Goal: Task Accomplishment & Management: Complete application form

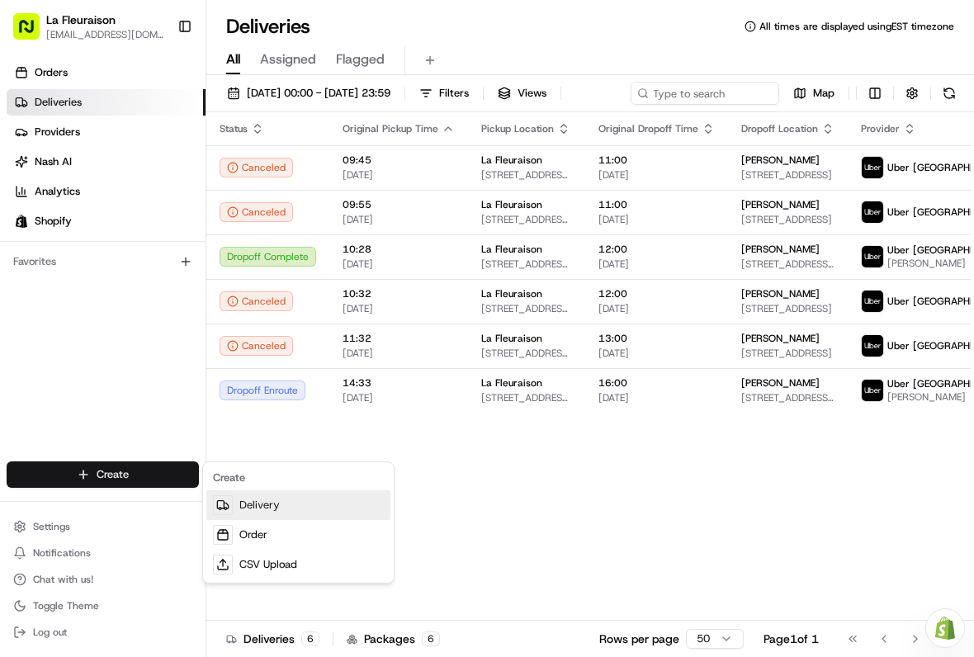
click at [318, 511] on link "Delivery" at bounding box center [298, 505] width 184 height 30
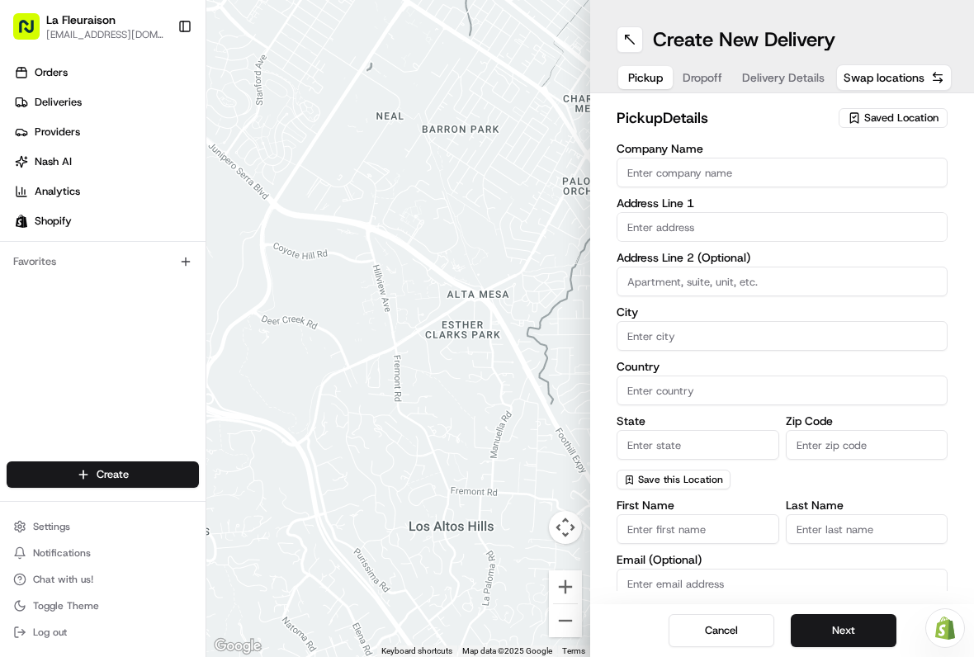
click at [895, 112] on span "Saved Location" at bounding box center [901, 118] width 74 height 15
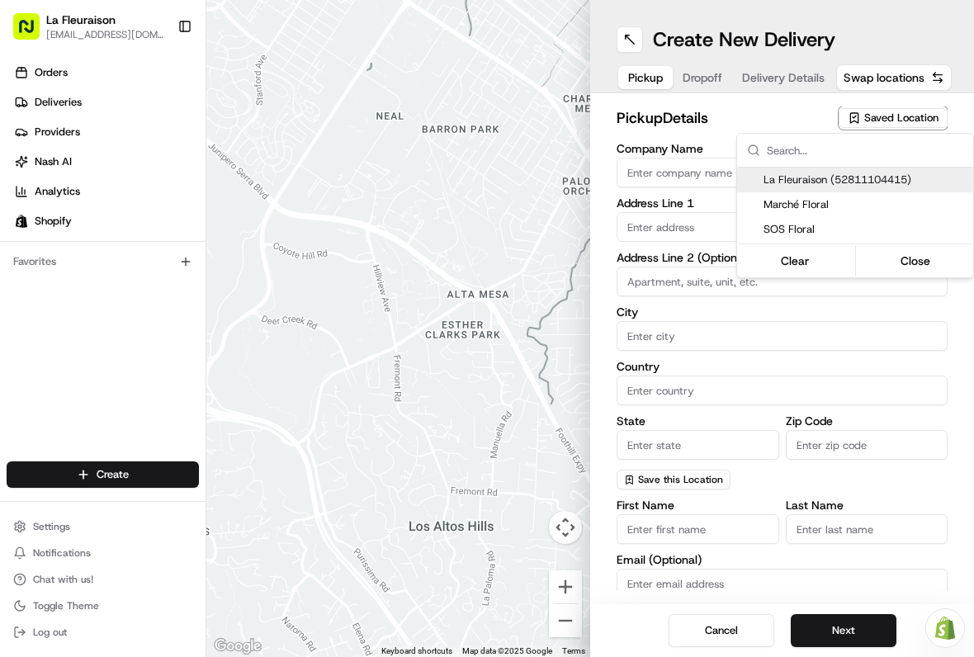
click at [865, 179] on span "La Fleuraison (52811104415)" at bounding box center [865, 180] width 203 height 15
type input "La Fleuraison"
type input "[GEOGRAPHIC_DATA]"
type input "CA"
type input "QC"
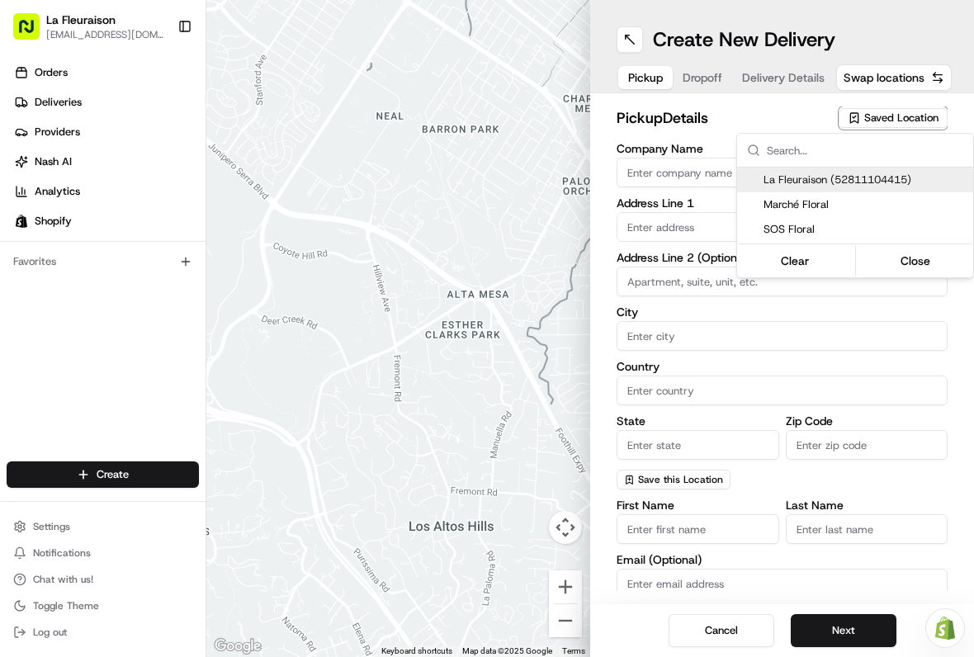
type input "H3H 1M4"
type input "[PHONE_NUMBER]"
type textarea "La Fleuraison"
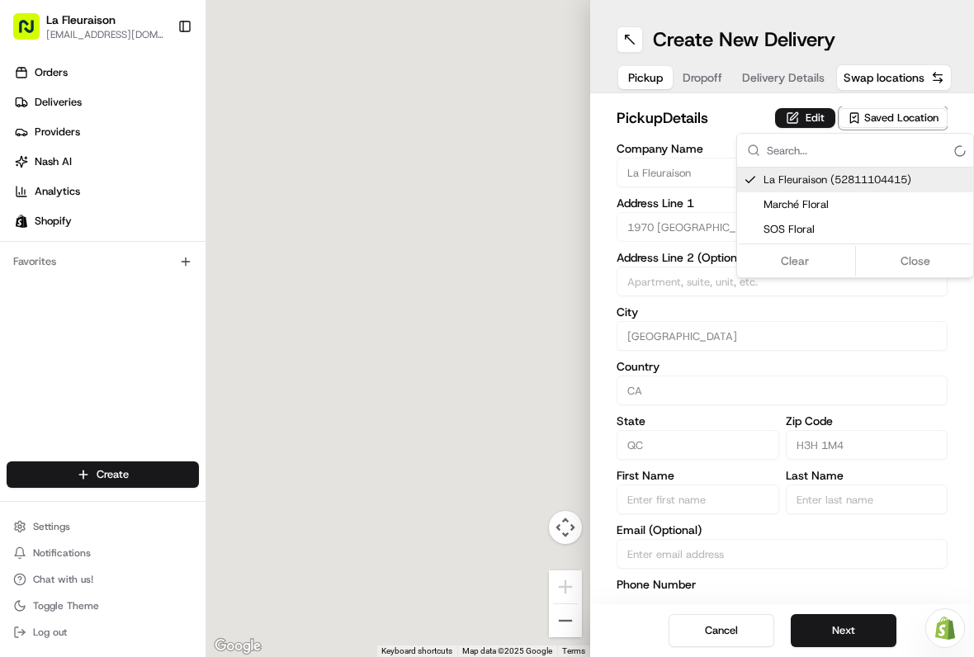
type input "1970 [GEOGRAPHIC_DATA][PERSON_NAME]"
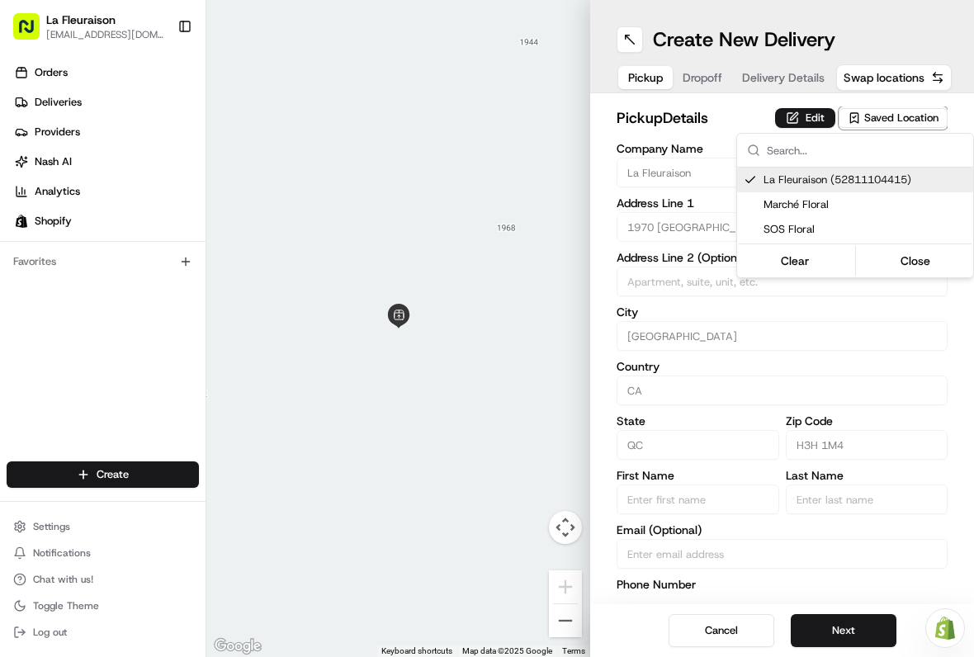
click at [915, 267] on button "Close" at bounding box center [916, 260] width 113 height 23
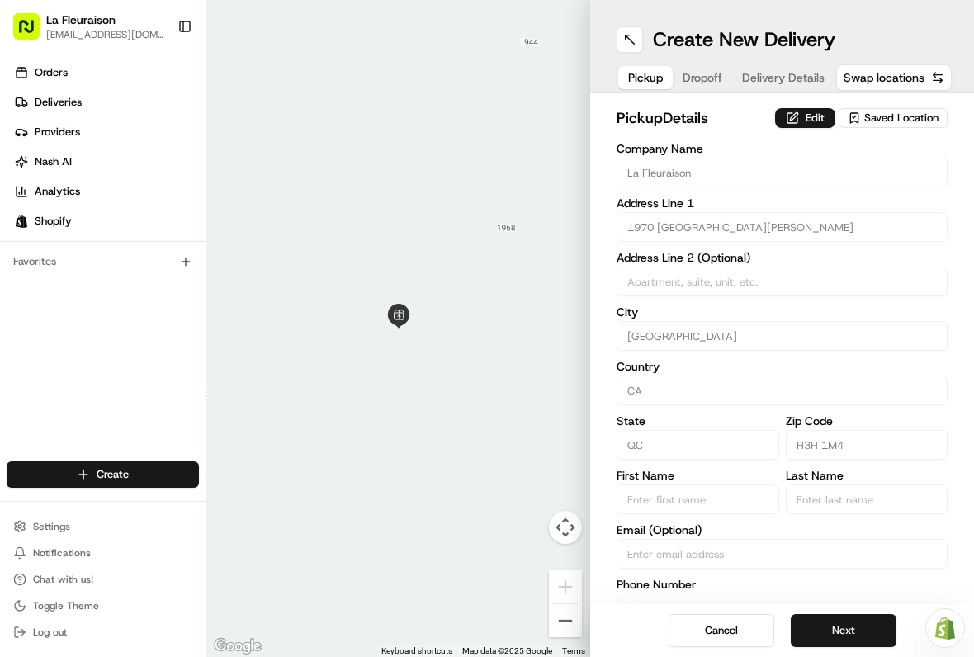
click at [852, 628] on button "Next" at bounding box center [844, 630] width 106 height 33
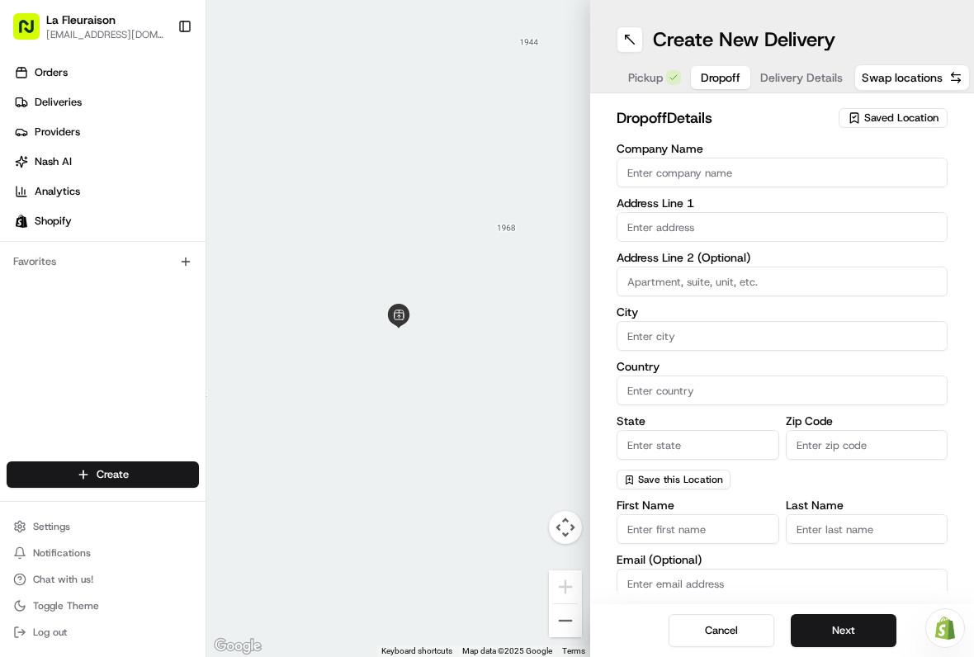
click at [708, 220] on input "text" at bounding box center [782, 227] width 331 height 30
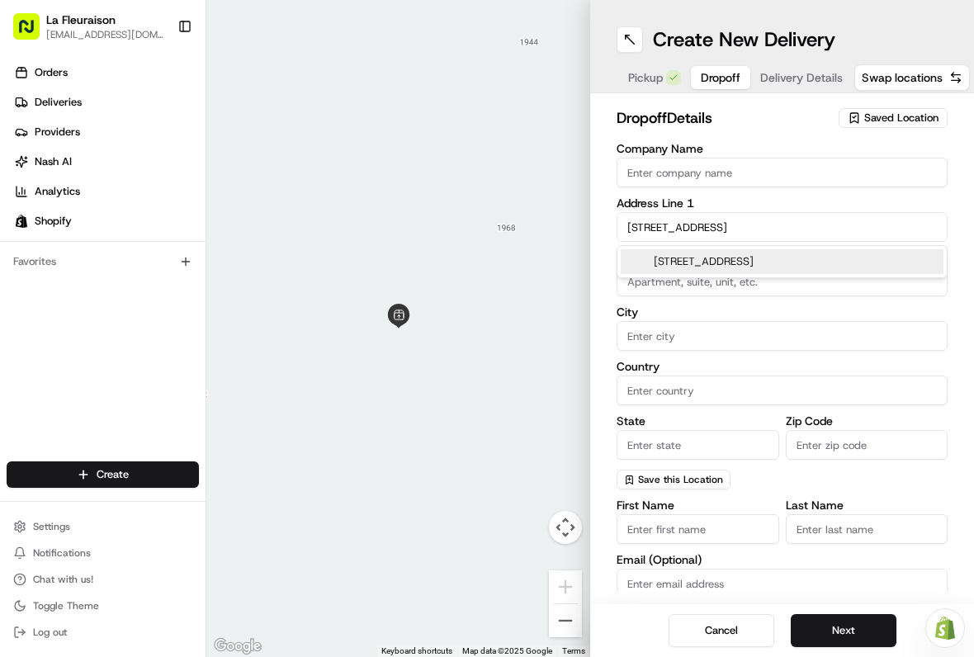
click at [821, 259] on div "[STREET_ADDRESS]" at bounding box center [782, 261] width 323 height 25
type input "[STREET_ADDRESS]"
type input "Longueuil"
type input "[GEOGRAPHIC_DATA]"
type input "QC"
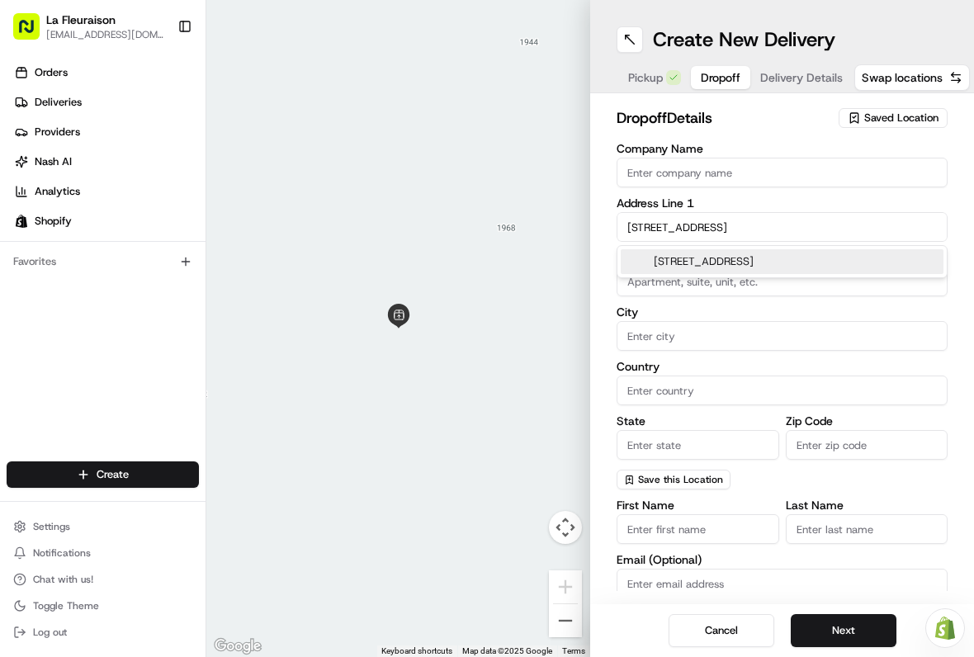
type input "J4N 0E6"
type input "[STREET_ADDRESS]"
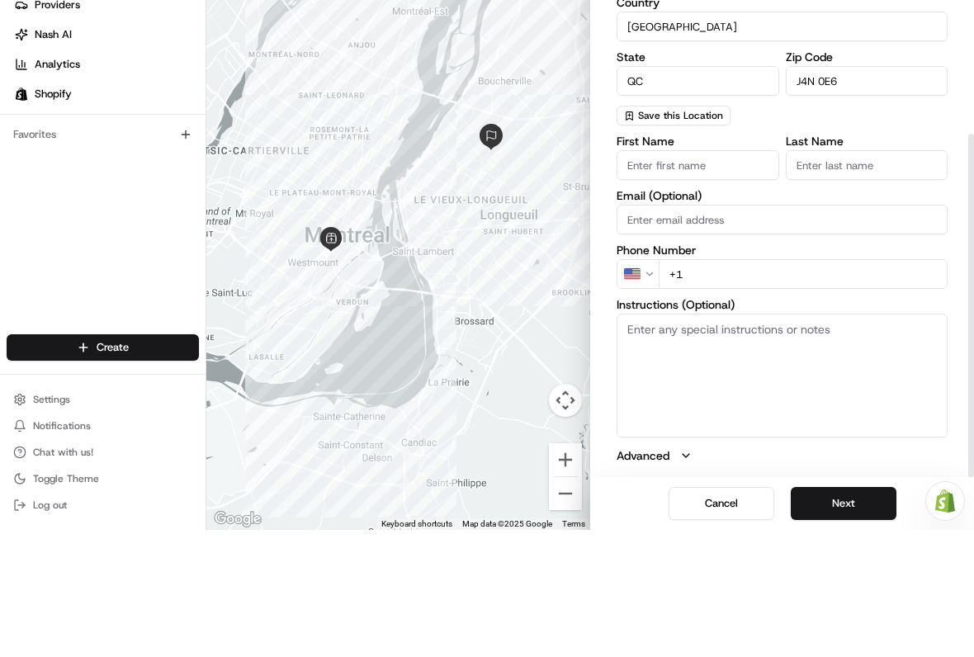
scroll to position [237, 0]
click at [710, 277] on input "First Name" at bounding box center [698, 292] width 163 height 30
type input "[PERSON_NAME]"
click at [876, 277] on input "Last Name" at bounding box center [867, 292] width 163 height 30
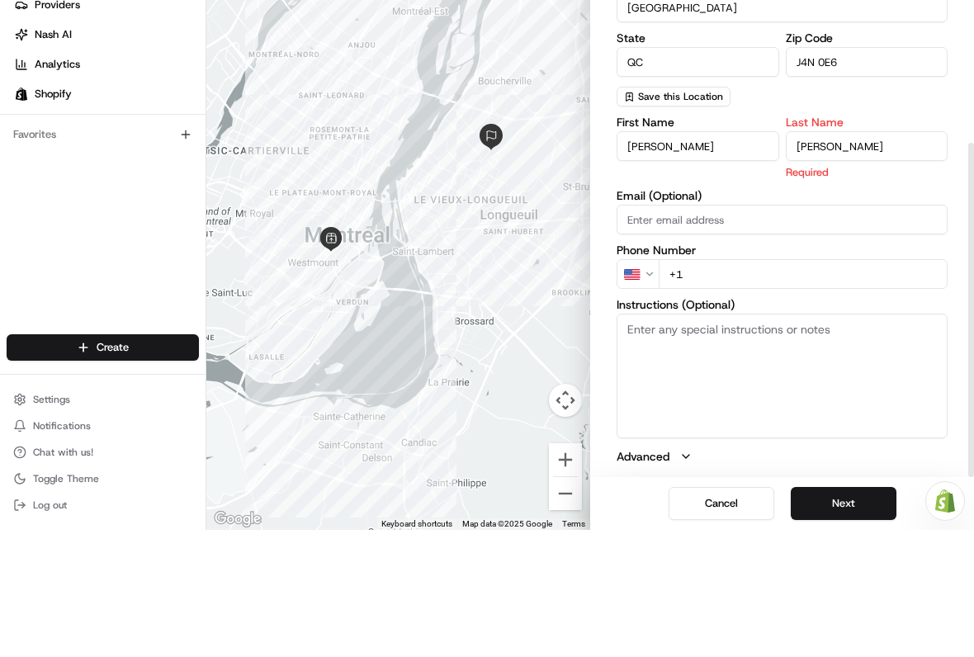
type input "[PERSON_NAME]"
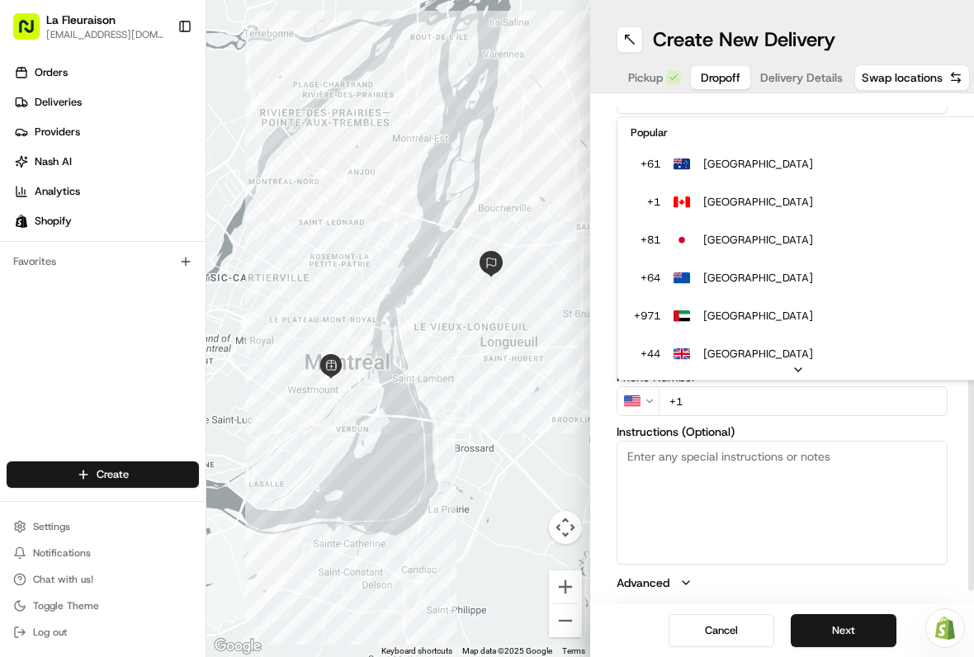
scroll to position [71, 0]
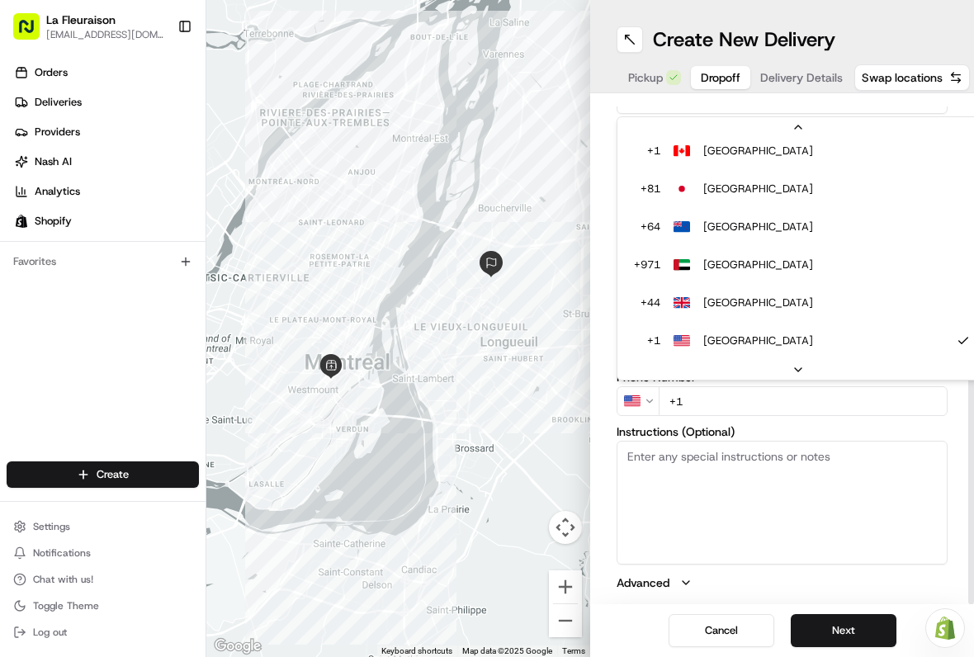
click at [708, 403] on html "La Fleuraison [EMAIL_ADDRESS][DOMAIN_NAME] Toggle Sidebar Orders Deliveries Pro…" at bounding box center [487, 328] width 974 height 657
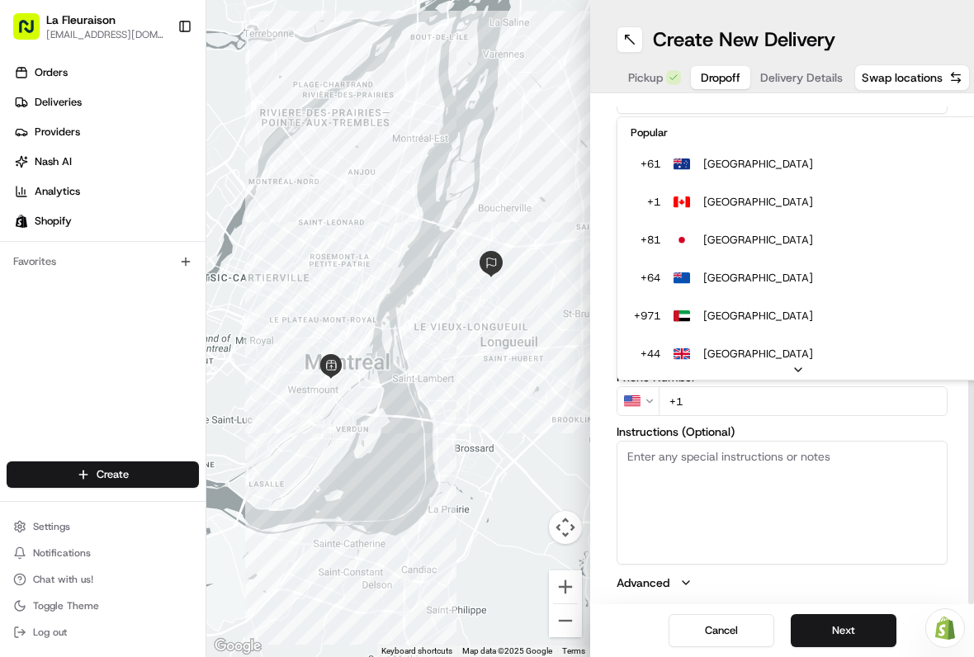
click at [642, 394] on html "La Fleuraison [EMAIL_ADDRESS][DOMAIN_NAME] Toggle Sidebar Orders Deliveries Pro…" at bounding box center [487, 328] width 974 height 657
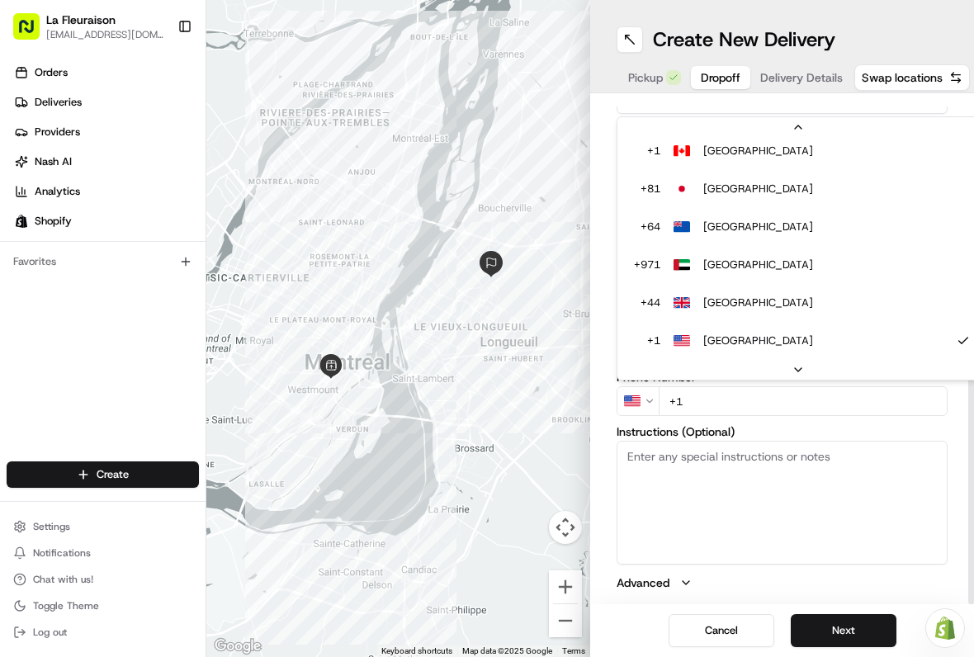
click at [705, 401] on html "La Fleuraison [EMAIL_ADDRESS][DOMAIN_NAME] Toggle Sidebar Orders Deliveries Pro…" at bounding box center [487, 328] width 974 height 657
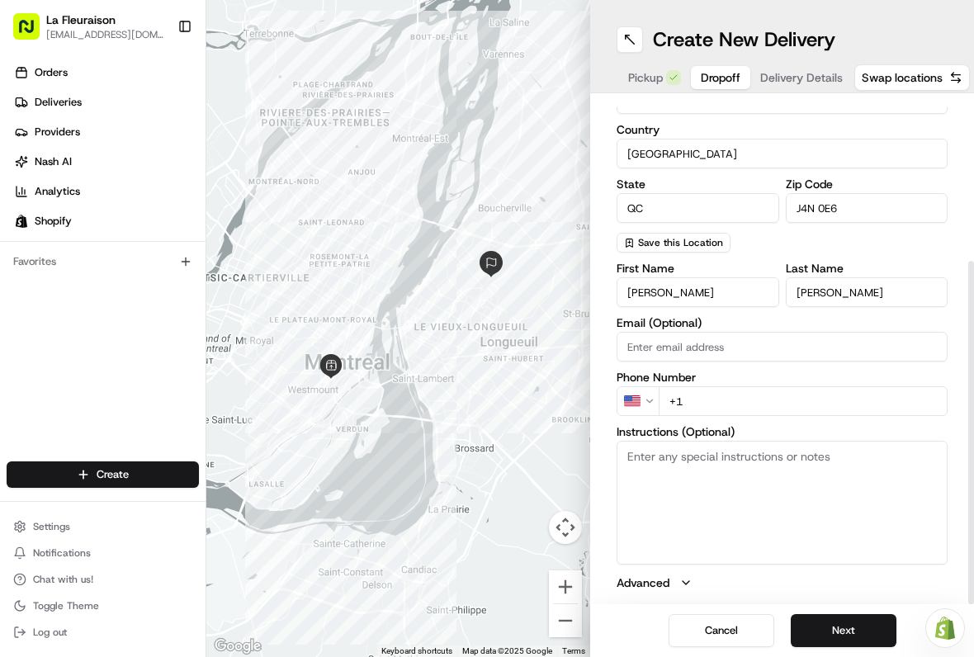
click at [722, 146] on input "[GEOGRAPHIC_DATA]" at bounding box center [782, 154] width 331 height 30
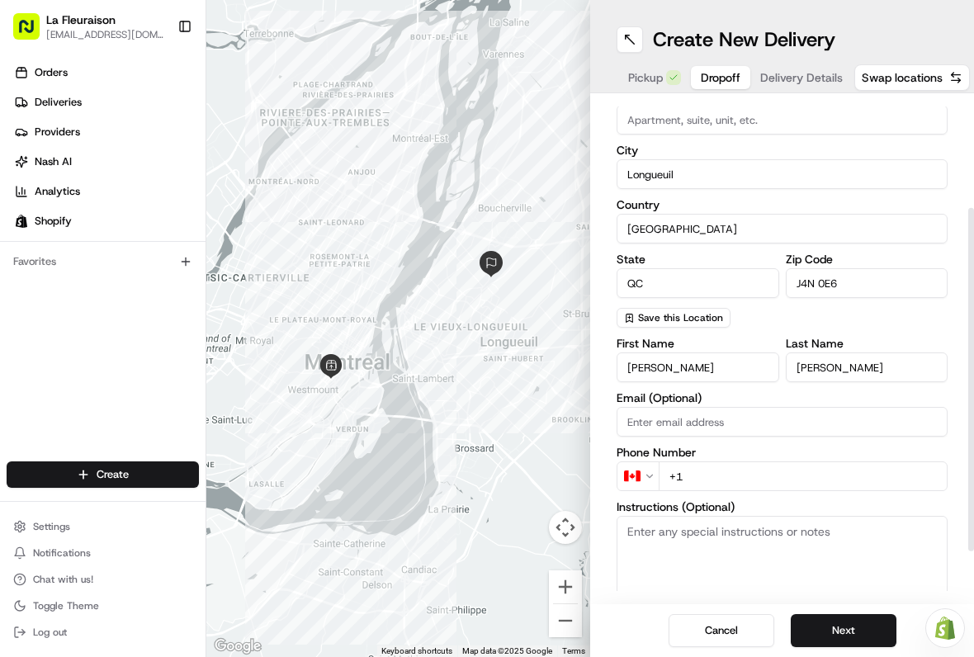
click at [708, 467] on input "+1" at bounding box center [803, 477] width 289 height 30
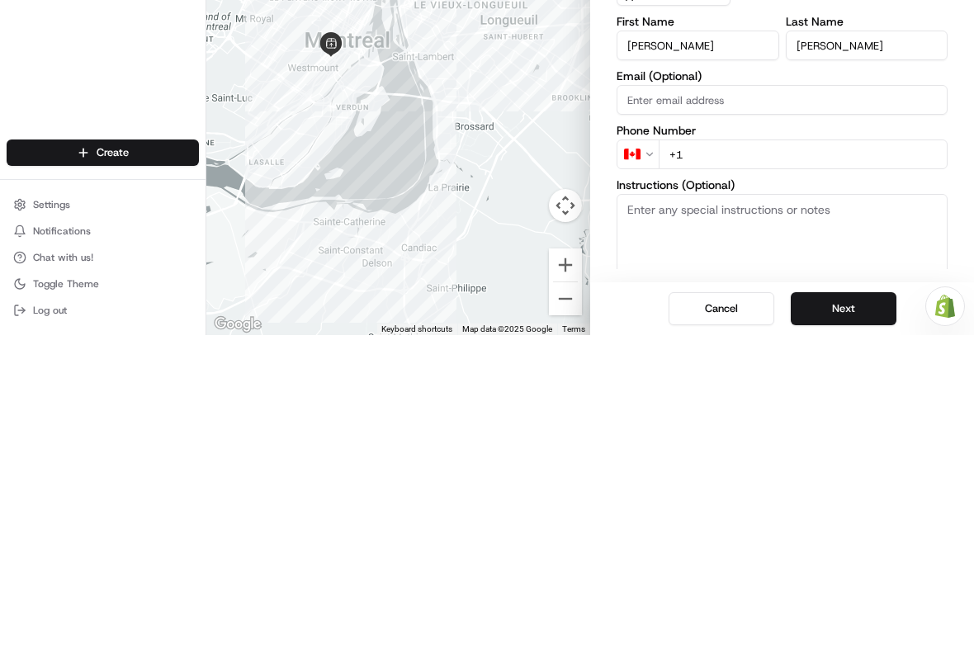
click at [780, 462] on input "+1" at bounding box center [803, 477] width 289 height 30
type input "[PHONE_NUMBER]"
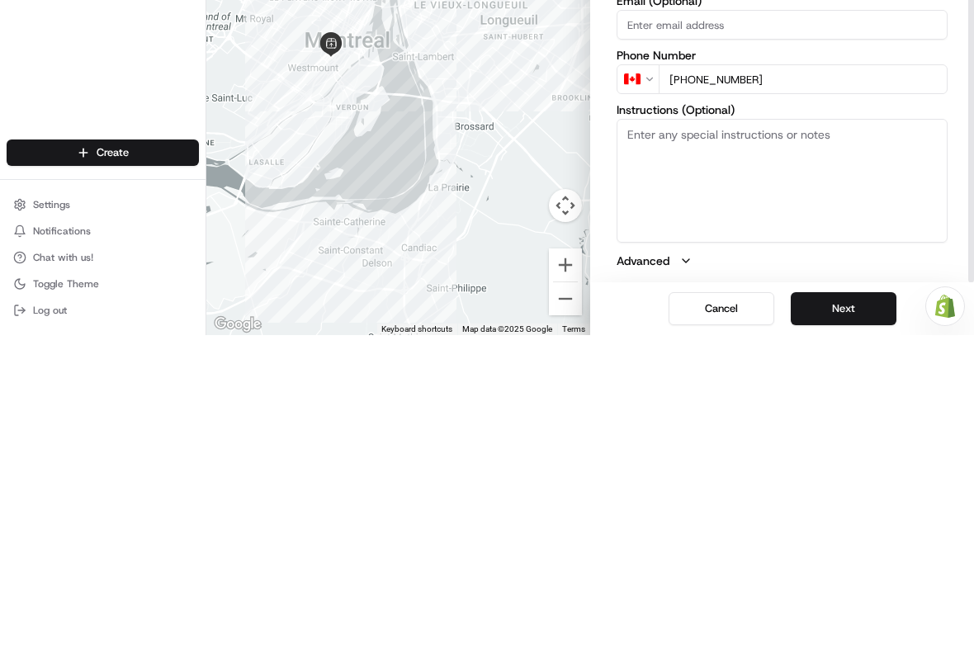
scroll to position [237, 0]
click at [871, 614] on button "Next" at bounding box center [844, 630] width 106 height 33
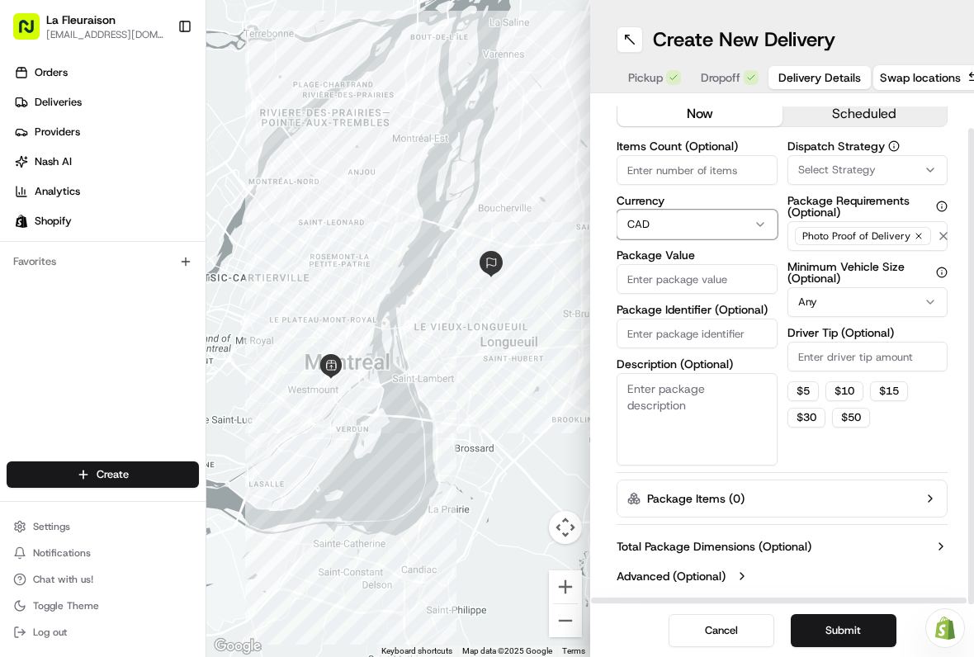
scroll to position [36, 0]
click at [727, 280] on input "Package Value" at bounding box center [697, 279] width 161 height 30
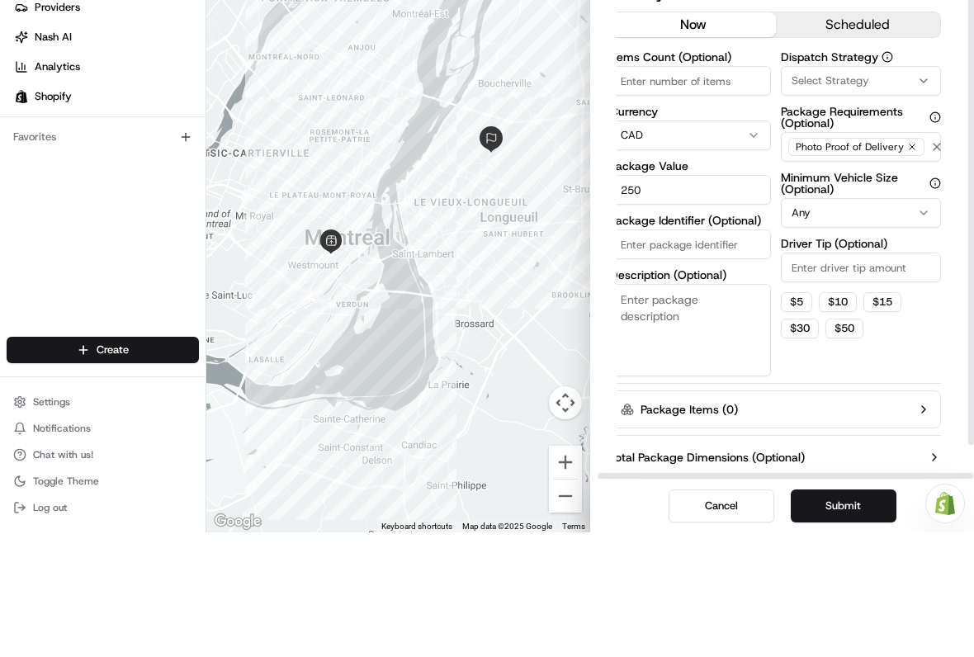
scroll to position [0, 7]
type input "250"
click at [869, 137] on button "scheduled" at bounding box center [858, 149] width 165 height 25
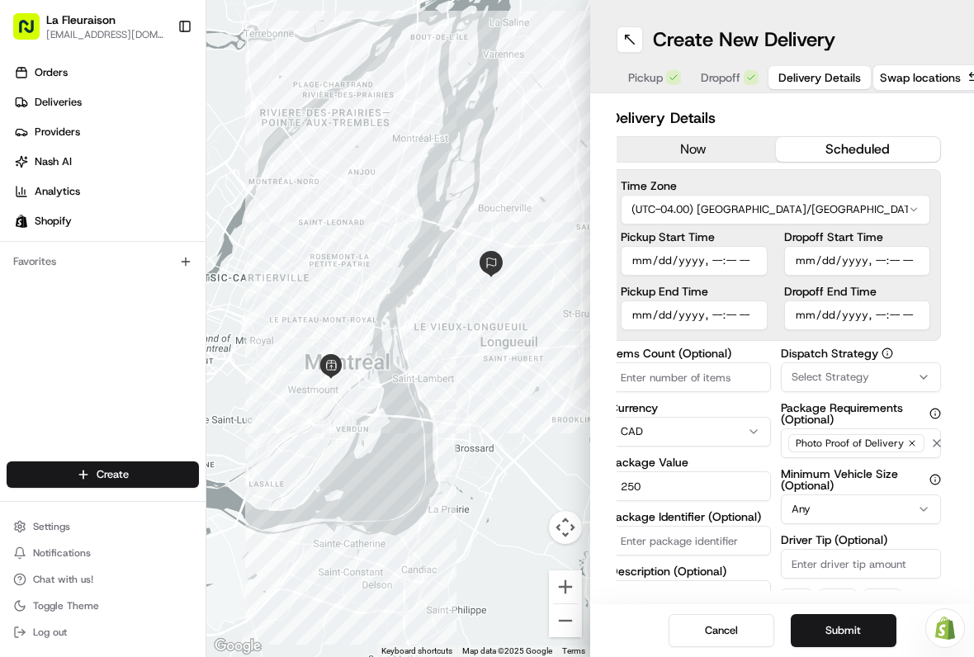
click at [743, 258] on input "Pickup Start Time" at bounding box center [694, 261] width 147 height 30
type input "[DATE]T17:06"
click at [852, 626] on button "Submit" at bounding box center [844, 630] width 106 height 33
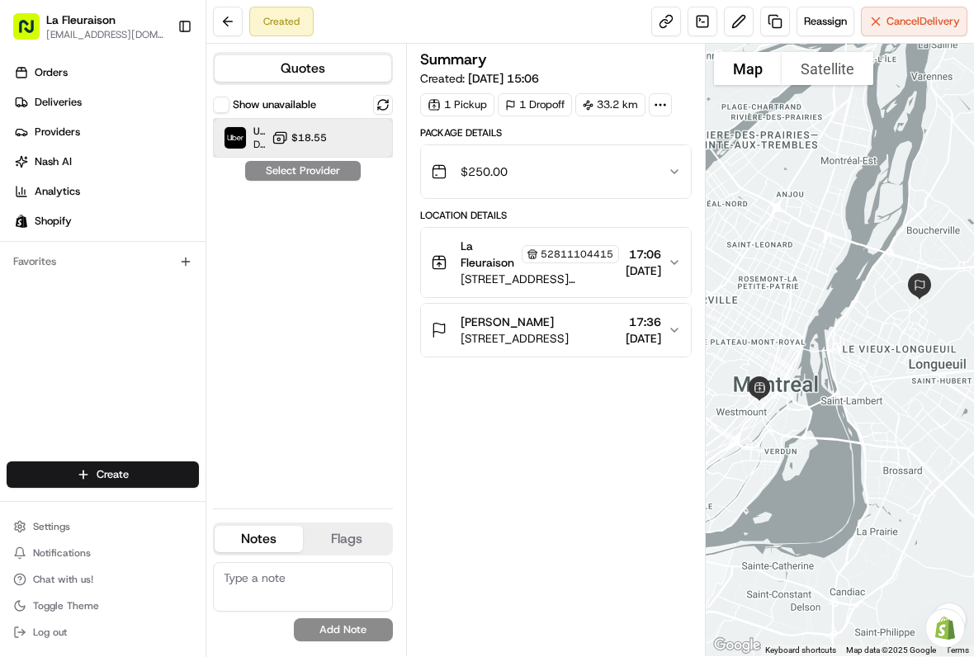
click at [239, 130] on img at bounding box center [235, 137] width 21 height 21
click at [338, 162] on button "Assign Provider" at bounding box center [302, 171] width 117 height 20
